Goal: Transaction & Acquisition: Subscribe to service/newsletter

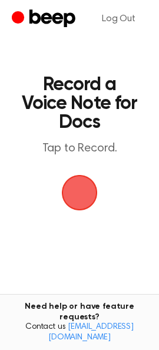
click at [90, 186] on span "button" at bounding box center [79, 192] width 42 height 42
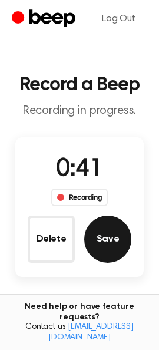
click at [105, 249] on button "Save" at bounding box center [107, 239] width 47 height 47
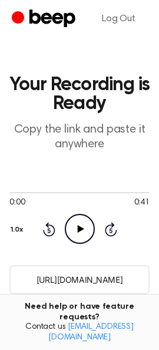
click at [87, 279] on input "https://beep.audio/ssmvlfs" at bounding box center [79, 279] width 140 height 29
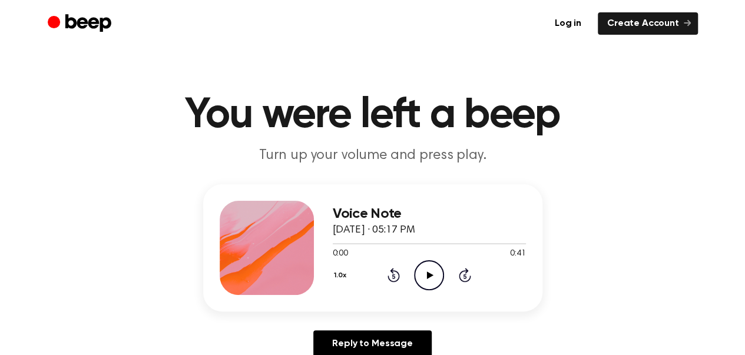
click at [430, 280] on icon "Play Audio" at bounding box center [429, 275] width 30 height 30
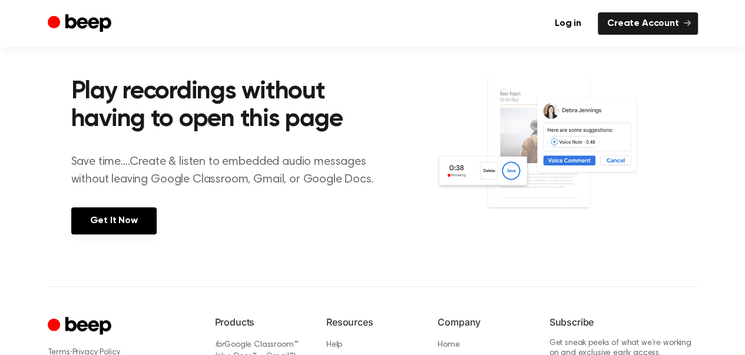
scroll to position [442, 0]
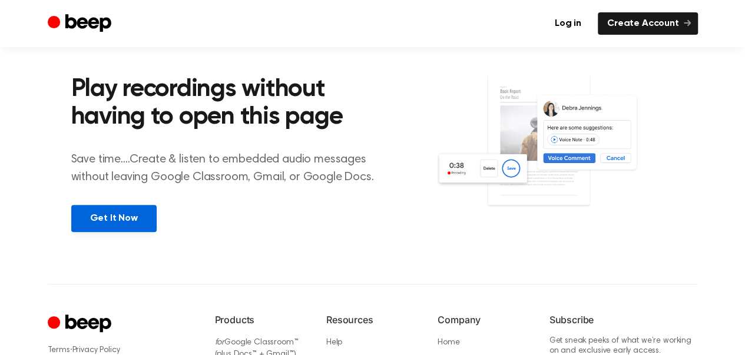
click at [123, 210] on link "Get It Now" at bounding box center [113, 218] width 85 height 27
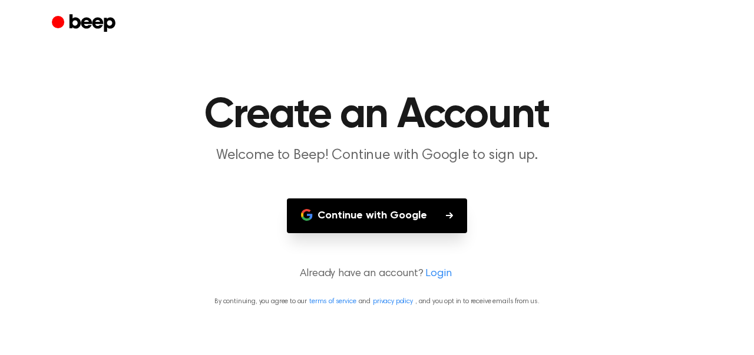
click at [361, 225] on button "Continue with Google" at bounding box center [377, 216] width 180 height 35
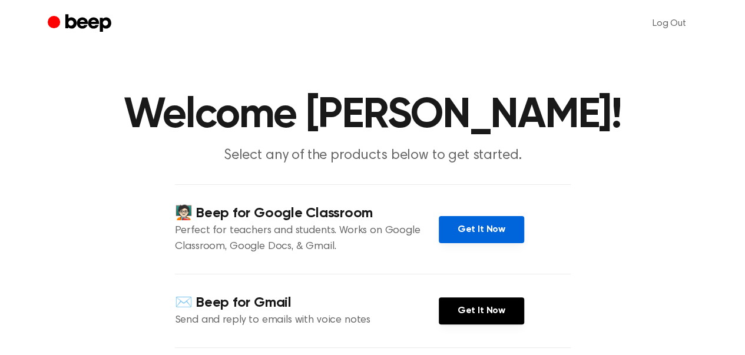
click at [497, 231] on link "Get It Now" at bounding box center [481, 229] width 85 height 27
click at [492, 224] on link "Get It Now" at bounding box center [481, 229] width 85 height 27
